Goal: Task Accomplishment & Management: Manage account settings

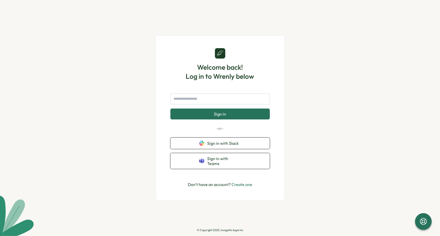
click at [187, 110] on form "Sign in" at bounding box center [219, 106] width 99 height 26
click at [187, 103] on input "text" at bounding box center [219, 98] width 99 height 11
type input "**********"
click at [170, 108] on button "Sign in" at bounding box center [219, 113] width 99 height 11
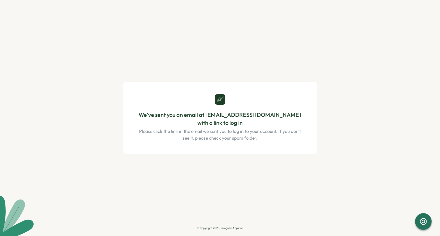
click at [48, 32] on main "We've sent you an email at eyerger@paulsmiths.edu with a link to log in Please …" at bounding box center [220, 118] width 440 height 236
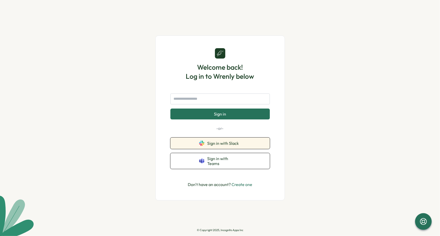
click at [183, 144] on button "Sign in with Slack" at bounding box center [219, 142] width 99 height 11
click at [78, 82] on div "Welcome back! Log in to Wrenly below Sign in -or- Sign in with Slack Sign in wi…" at bounding box center [220, 118] width 440 height 236
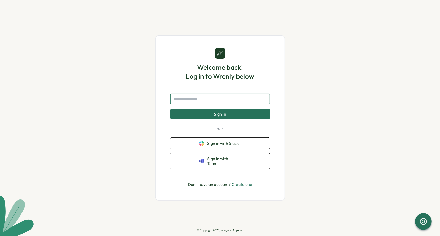
click at [182, 102] on input "text" at bounding box center [219, 98] width 99 height 11
type input "**********"
click at [170, 108] on button "Sign in" at bounding box center [219, 113] width 99 height 11
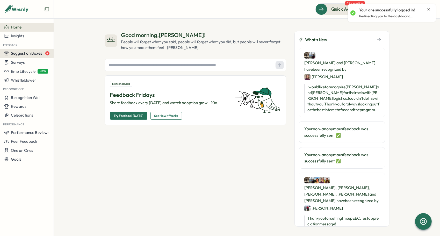
click at [34, 53] on span "Suggestion Boxes" at bounding box center [26, 53] width 31 height 5
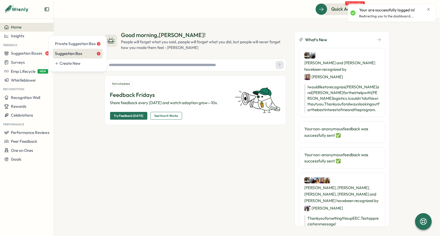
click at [61, 53] on div "Suggestion Box 1" at bounding box center [78, 54] width 46 height 6
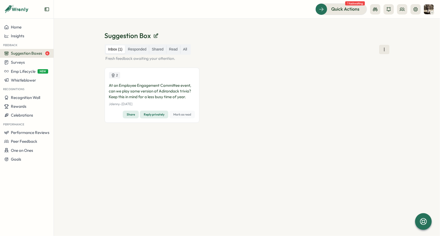
click at [16, 52] on span "Suggestion Boxes" at bounding box center [26, 53] width 31 height 5
click at [66, 43] on div "Private Suggestion Box 3" at bounding box center [78, 44] width 46 height 6
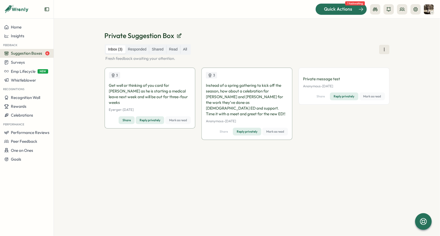
click at [340, 8] on span "Quick Actions" at bounding box center [338, 9] width 28 height 7
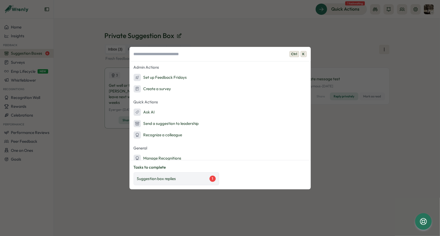
click at [180, 180] on div "Suggestion box replies 1" at bounding box center [176, 179] width 79 height 6
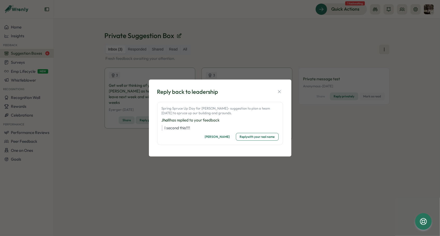
click at [217, 139] on span "Mark read" at bounding box center [217, 136] width 25 height 7
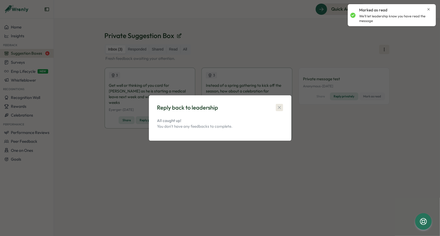
click at [279, 107] on icon "button" at bounding box center [279, 107] width 3 height 3
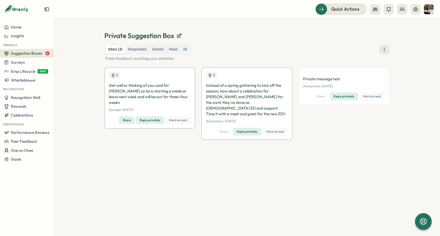
click at [278, 128] on span "Mark as read" at bounding box center [275, 131] width 18 height 7
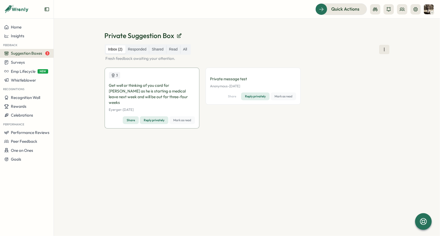
click at [286, 96] on span "Mark as read" at bounding box center [283, 96] width 18 height 7
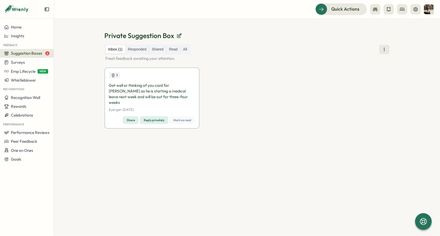
click at [181, 117] on span "Mark as read" at bounding box center [182, 120] width 18 height 7
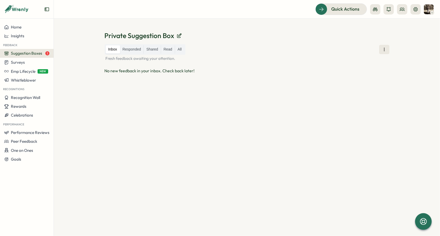
click at [26, 54] on span "Suggestion Boxes" at bounding box center [26, 53] width 31 height 5
click at [75, 51] on div "Suggestion Box 1" at bounding box center [75, 54] width 41 height 6
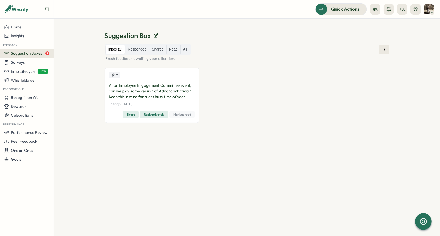
click at [184, 116] on span "Mark as read" at bounding box center [182, 114] width 18 height 7
